Goal: Task Accomplishment & Management: Manage account settings

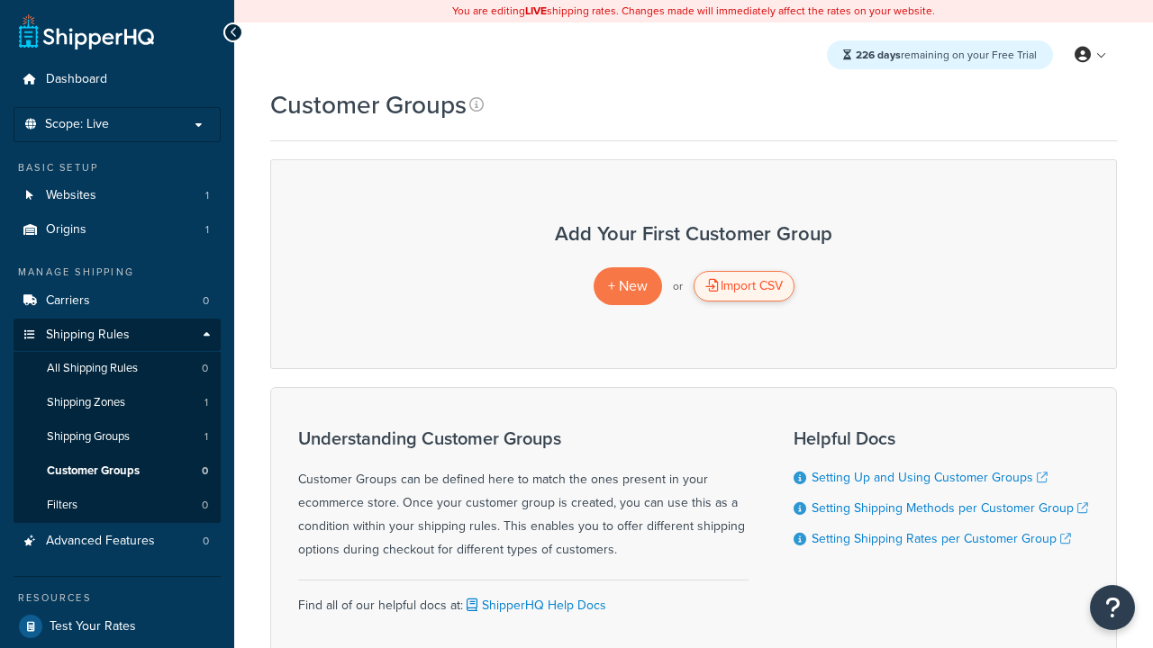
click at [743, 286] on div "Import CSV" at bounding box center [743, 286] width 101 height 31
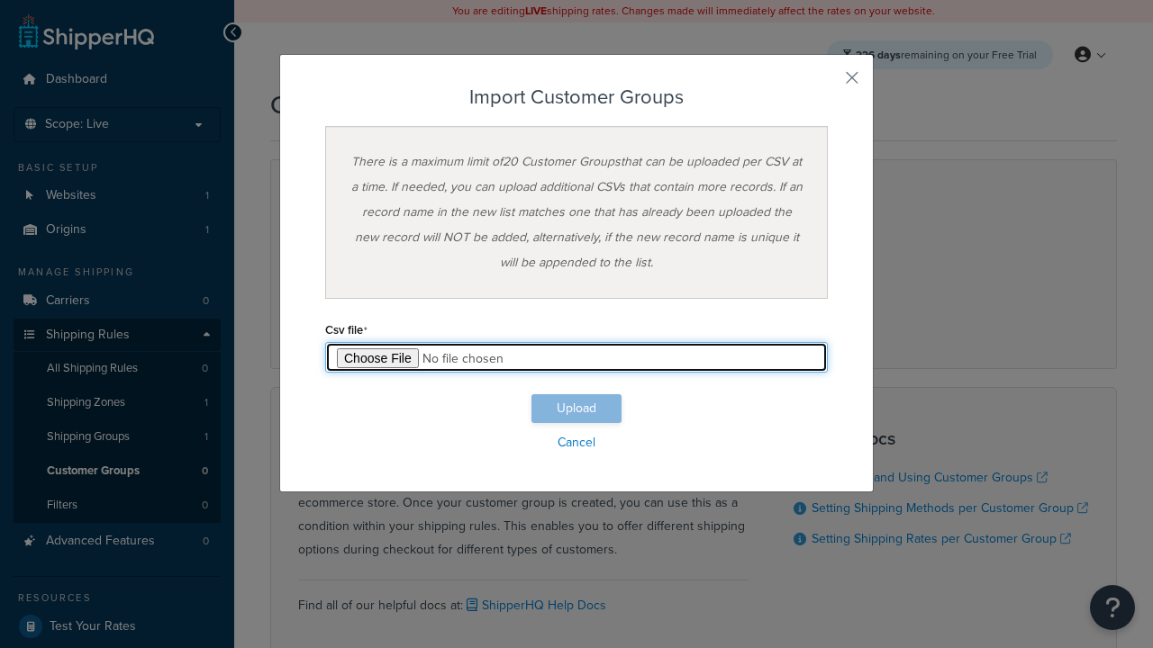
click at [576, 358] on input "file" at bounding box center [576, 357] width 503 height 31
type input "C:\fakepath\importCustomerGroupsSuccess.csv"
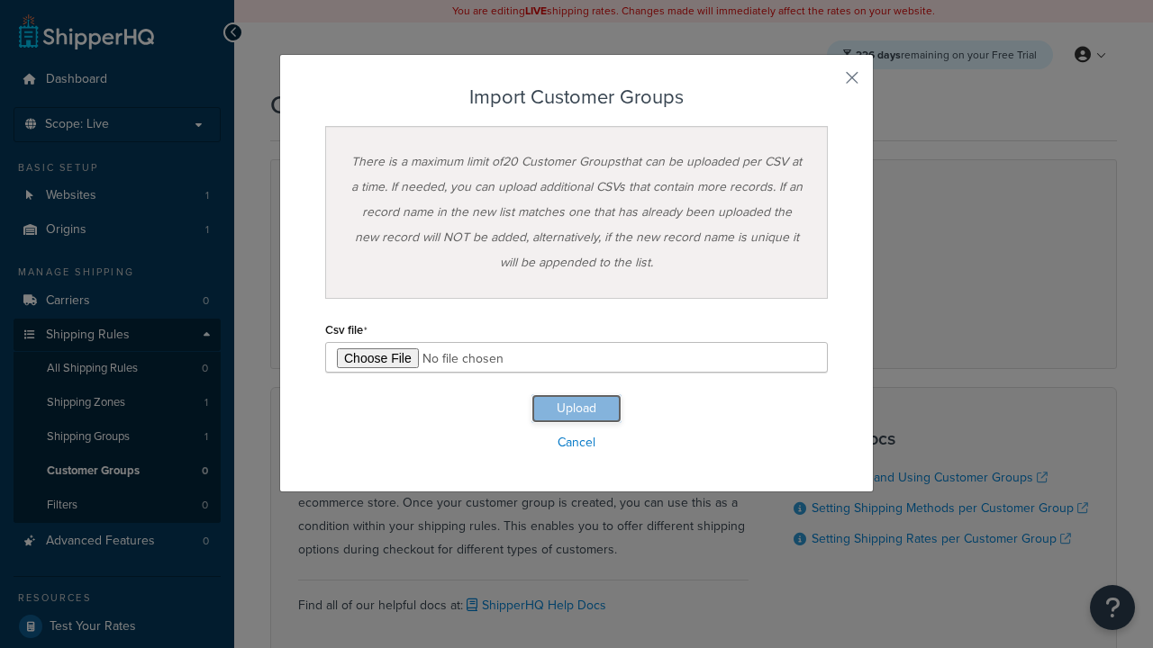
click at [576, 409] on button "Upload" at bounding box center [576, 408] width 90 height 29
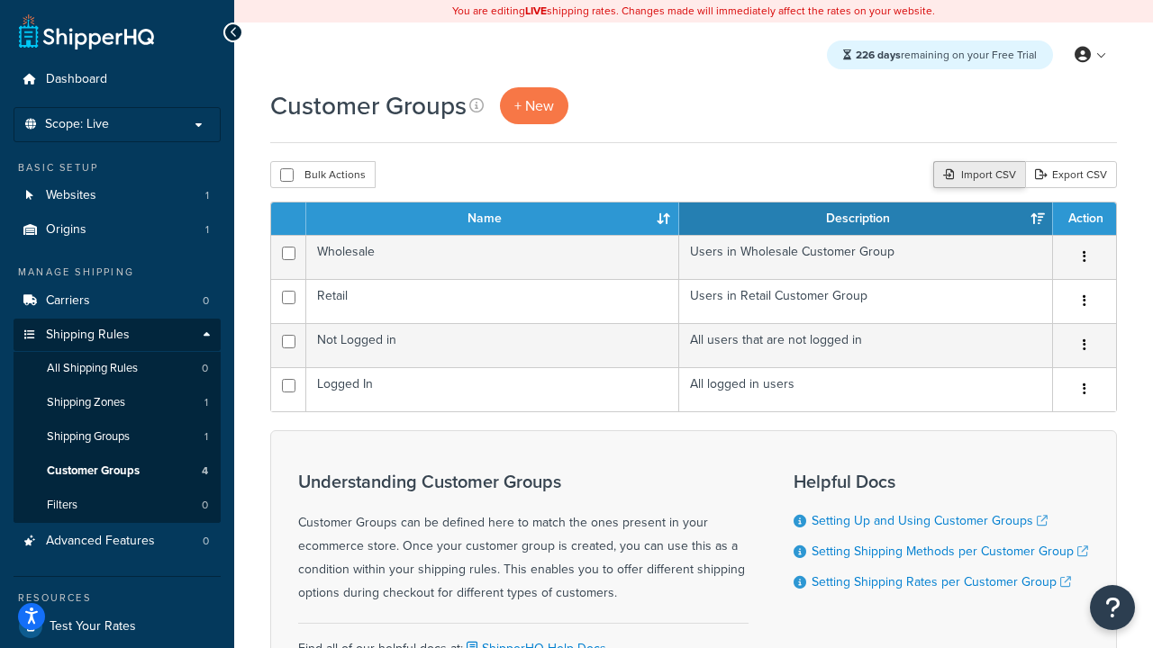
click at [976, 176] on div "Import CSV" at bounding box center [979, 174] width 92 height 27
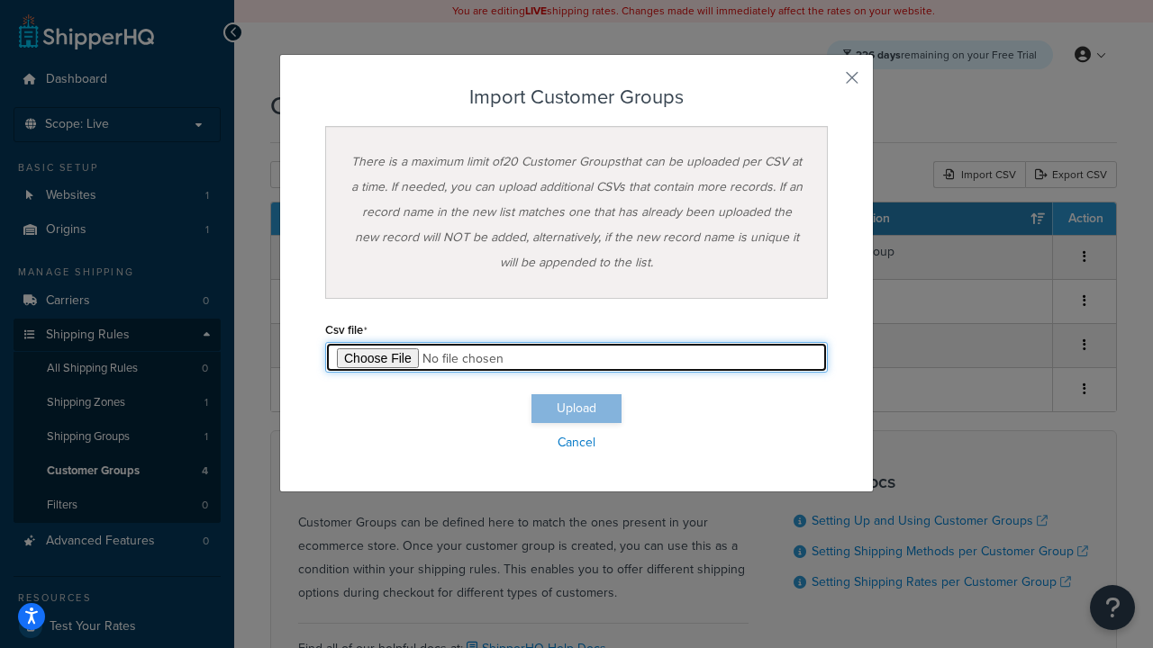
click at [576, 358] on input "file" at bounding box center [576, 357] width 503 height 31
type input "C:\fakepath\importCustomerGroupsFailure.csv"
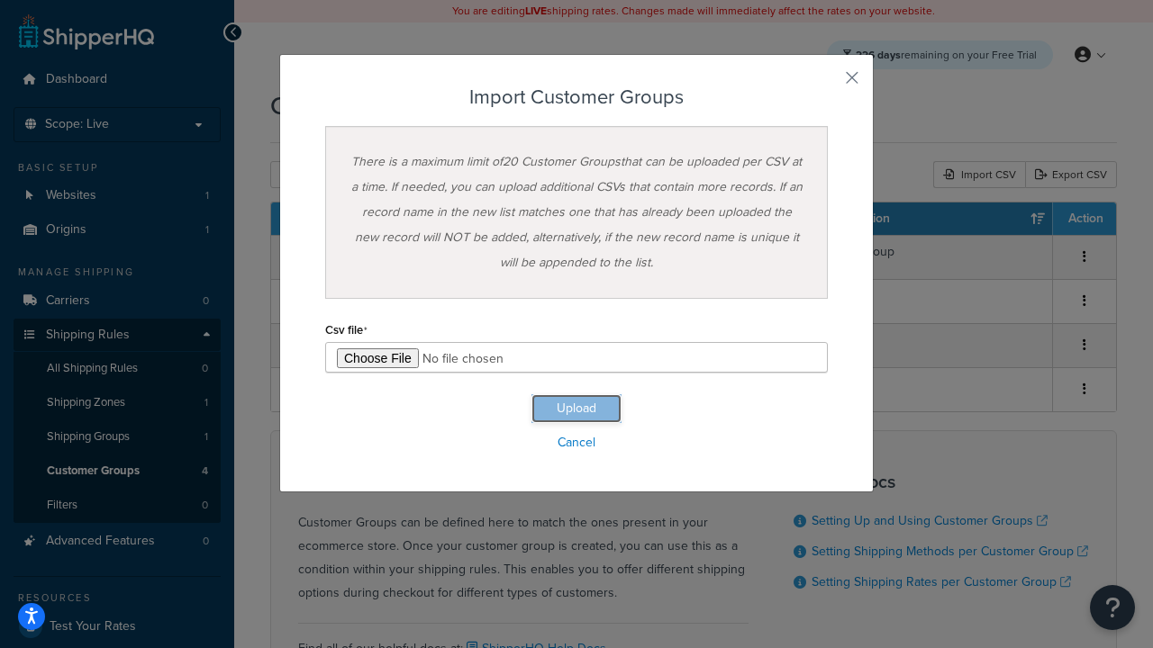
click at [576, 409] on button "Upload" at bounding box center [576, 408] width 90 height 29
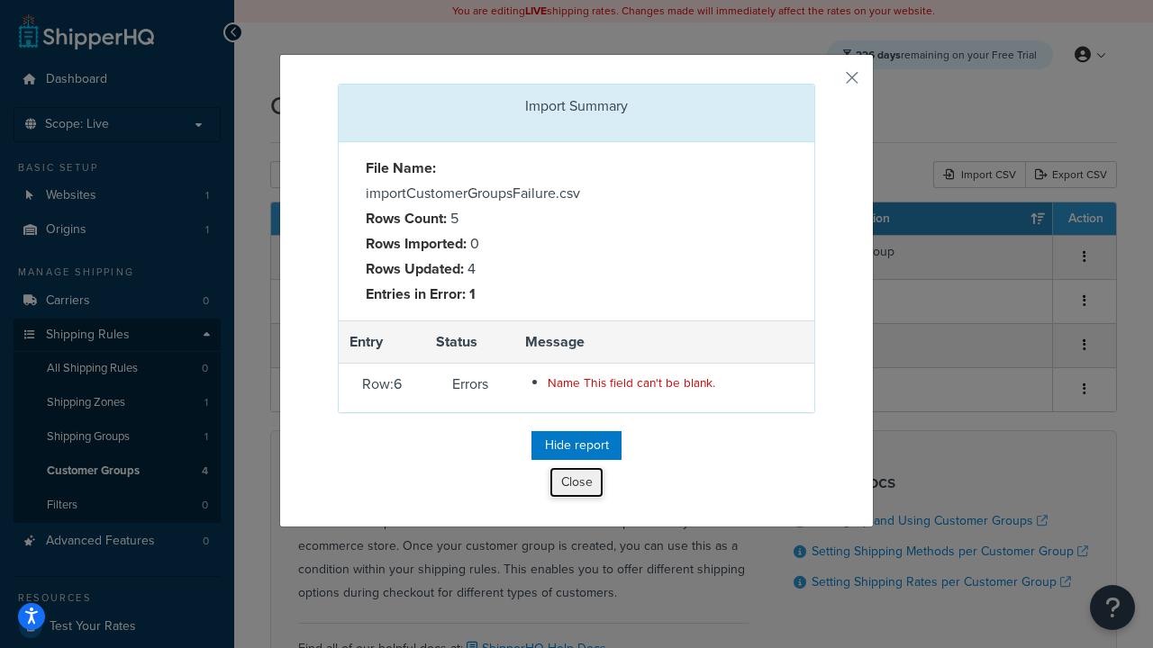
click at [576, 486] on button "Close" at bounding box center [576, 482] width 54 height 31
